Goal: Task Accomplishment & Management: Contribute content

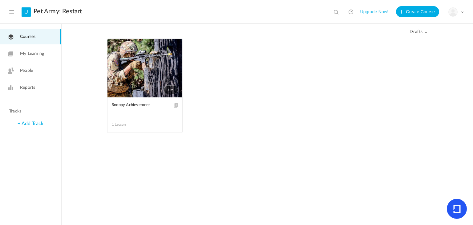
click at [141, 63] on link "0m" at bounding box center [145, 68] width 75 height 59
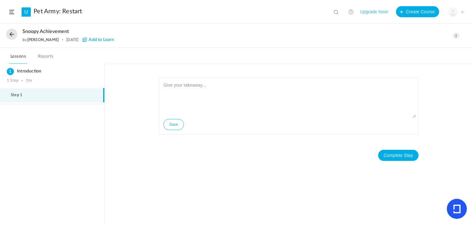
click at [454, 36] on span at bounding box center [456, 36] width 6 height 6
click at [428, 48] on link "Edit" at bounding box center [430, 49] width 58 height 11
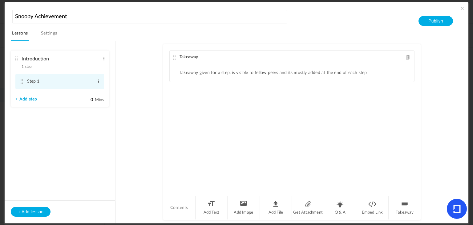
click at [100, 82] on span at bounding box center [98, 81] width 5 height 6
click at [90, 90] on link "Edit" at bounding box center [89, 91] width 24 height 7
type input "S"
type input "Overview"
click at [149, 106] on au-course-substep "Takeaway Takeaway given for a step, is visible to fellow peers and its mostly a…" at bounding box center [292, 132] width 338 height 182
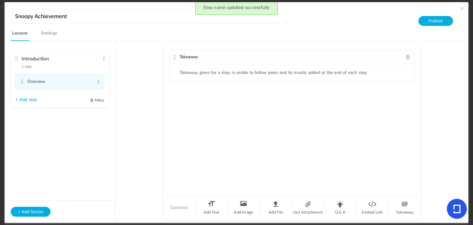
click at [404, 58] on div "Takeaway" at bounding box center [292, 58] width 245 height 14
click at [406, 57] on span at bounding box center [408, 57] width 4 height 5
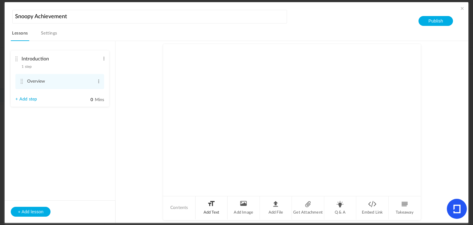
click at [206, 213] on li "Add Text" at bounding box center [212, 207] width 32 height 23
click at [198, 91] on div at bounding box center [292, 87] width 245 height 46
click at [234, 81] on p "In this course, you will l" at bounding box center [291, 82] width 235 height 7
